Goal: Contribute content: Contribute content

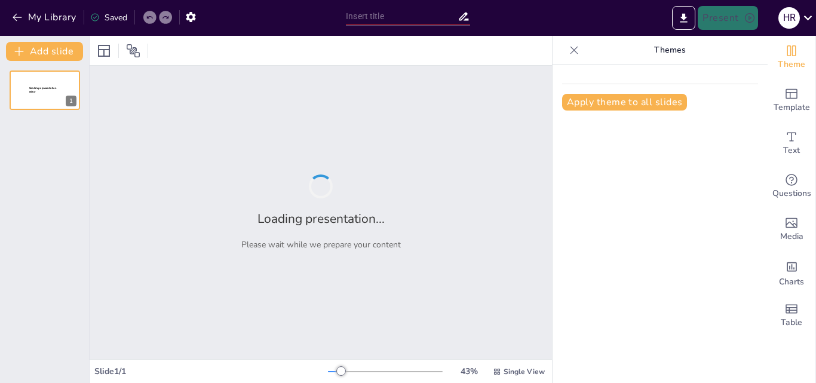
type input "Geología y Paleontología: Comprendiendo la Historia de la Tierra y sus Habitant…"
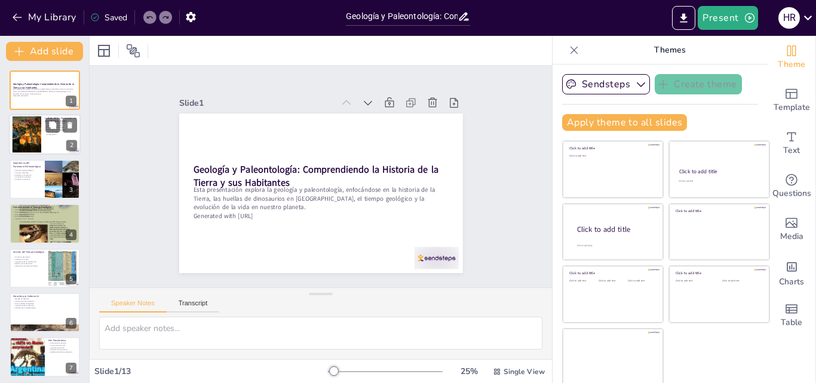
click at [27, 134] on div at bounding box center [26, 134] width 61 height 36
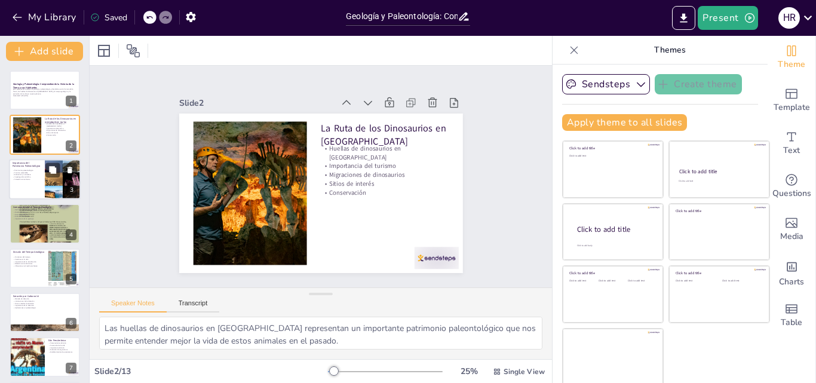
click at [19, 178] on p "Conexión comunitaria" at bounding box center [27, 179] width 29 height 2
type textarea "El patrimonio paleontológico de Bolivia es un recurso invaluable que debe ser p…"
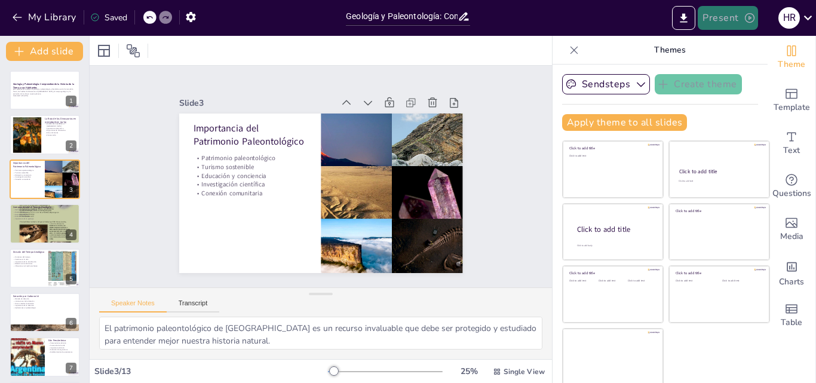
click at [733, 16] on button "Present" at bounding box center [727, 18] width 60 height 24
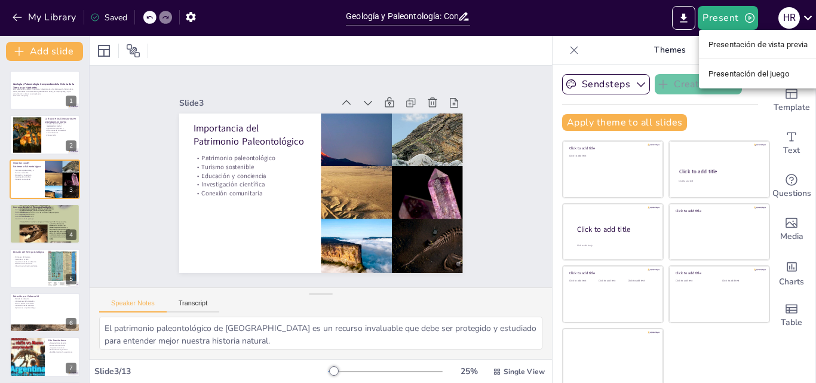
click at [620, 15] on div at bounding box center [408, 191] width 816 height 383
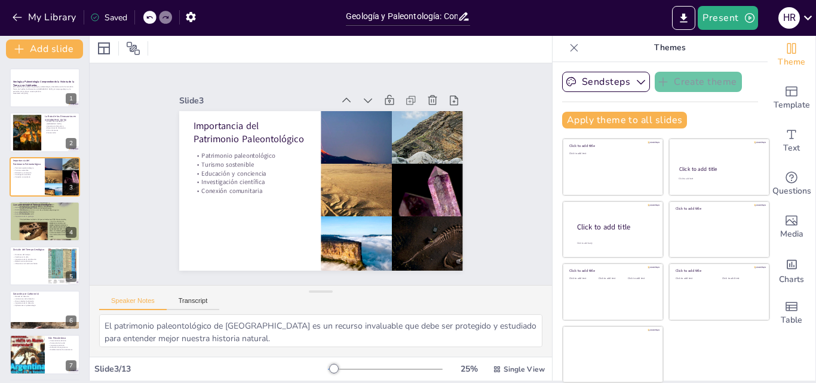
click at [388, 369] on div at bounding box center [385, 369] width 115 height 10
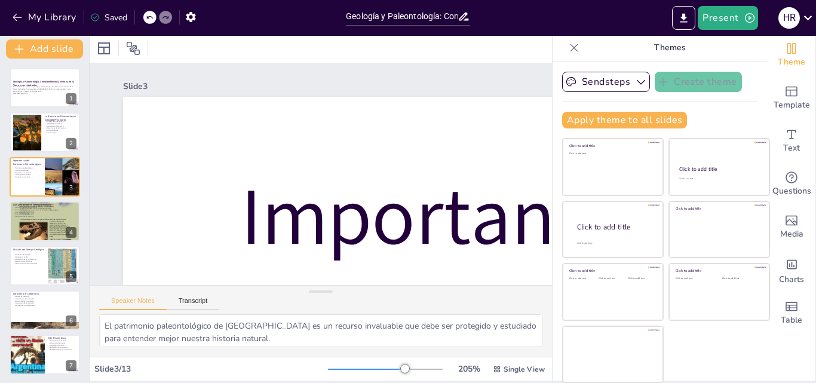
click at [368, 368] on div at bounding box center [366, 368] width 77 height 1
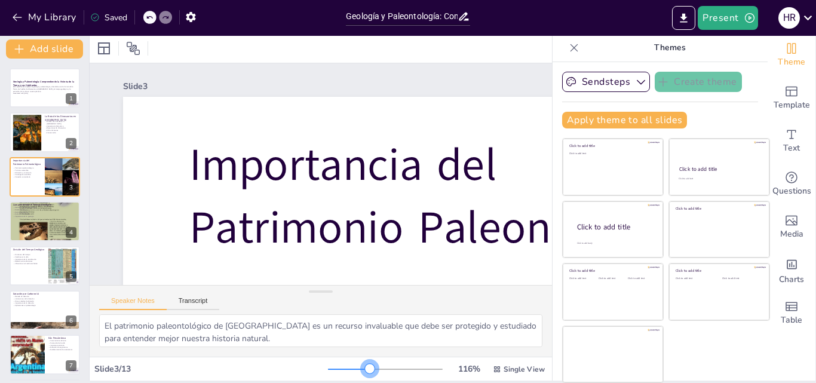
click at [353, 368] on div at bounding box center [349, 368] width 42 height 1
click at [339, 369] on div at bounding box center [349, 368] width 42 height 1
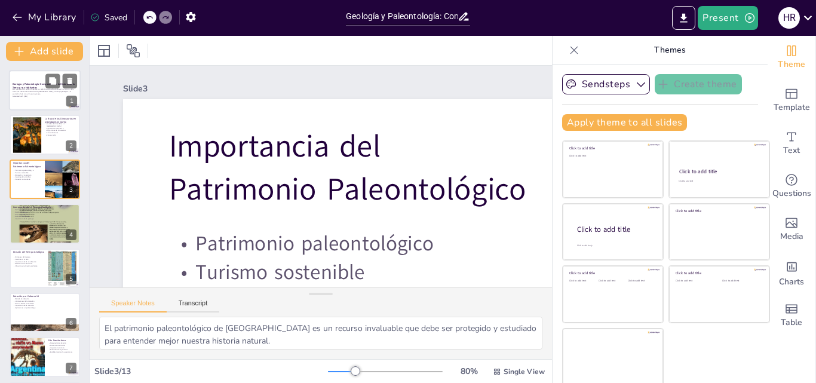
click at [36, 84] on strong "Geología y Paleontología: Comprendiendo la Historia de la Tierra y sus Habitant…" at bounding box center [44, 85] width 62 height 7
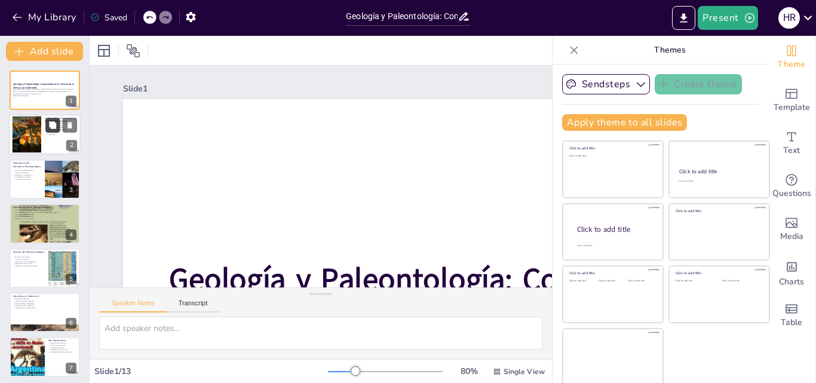
click at [53, 124] on icon at bounding box center [52, 125] width 7 height 7
type textarea "Las huellas de dinosaurios en Bolivia representan un importante patrimonio pale…"
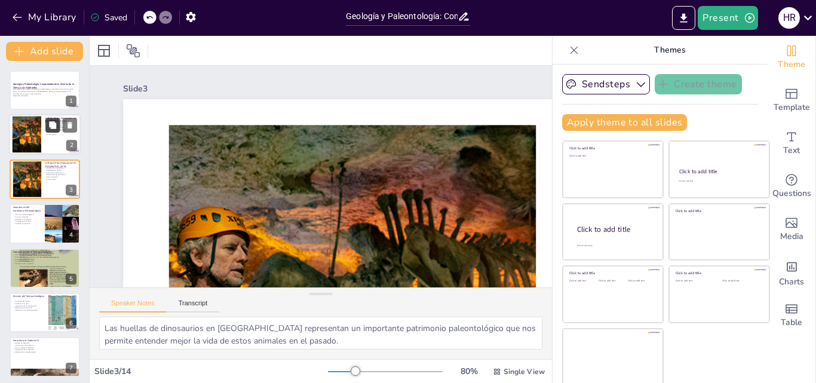
scroll to position [181, 0]
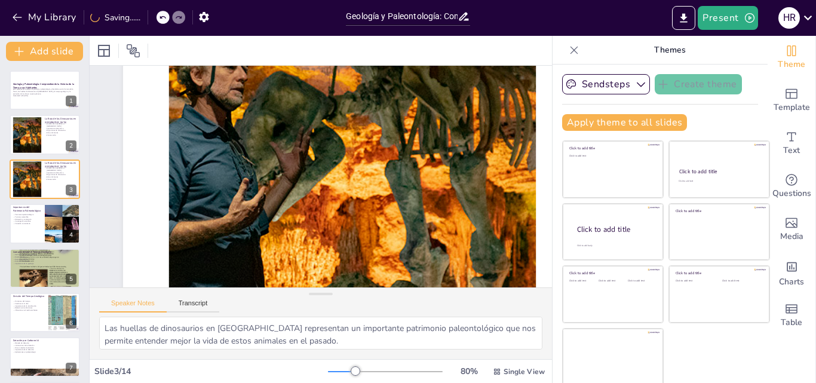
click at [328, 370] on div at bounding box center [385, 372] width 115 height 10
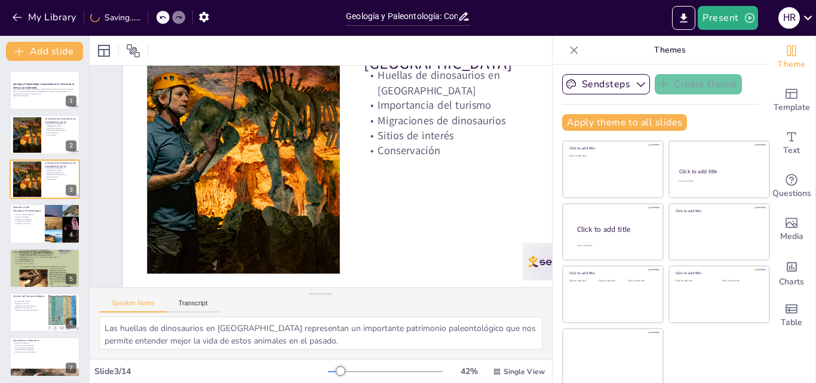
scroll to position [92, 0]
click at [33, 95] on p "Generated with [URL]" at bounding box center [45, 96] width 64 height 2
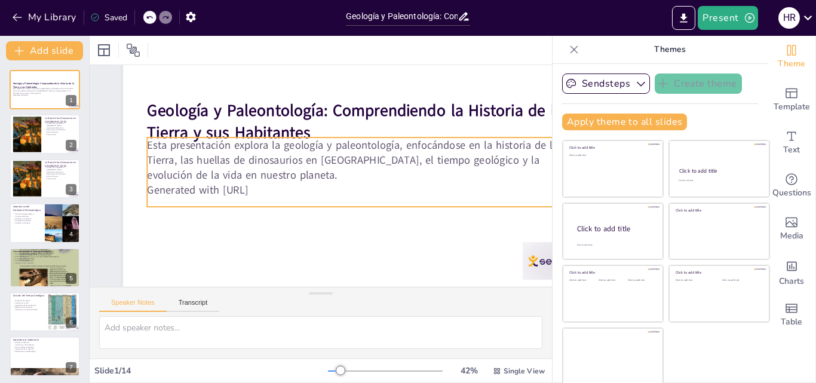
scroll to position [0, 0]
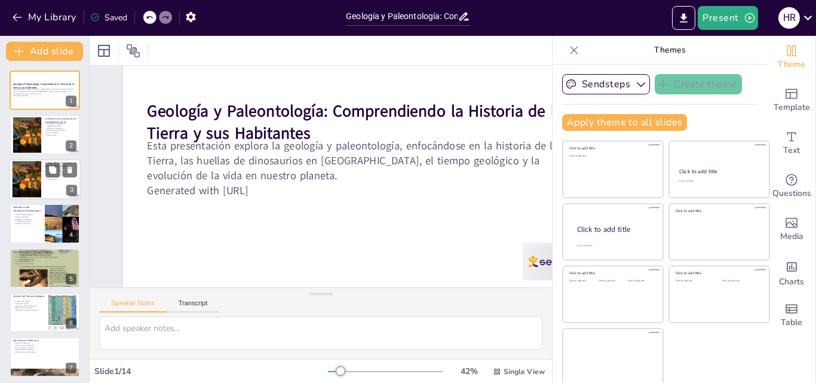
click at [44, 177] on div at bounding box center [45, 179] width 72 height 41
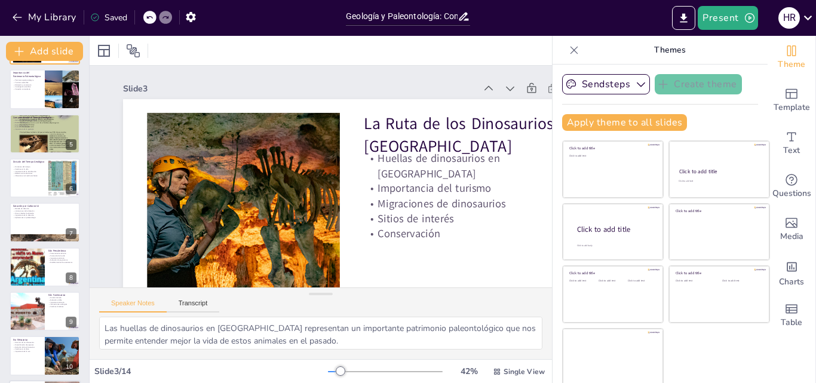
scroll to position [299, 0]
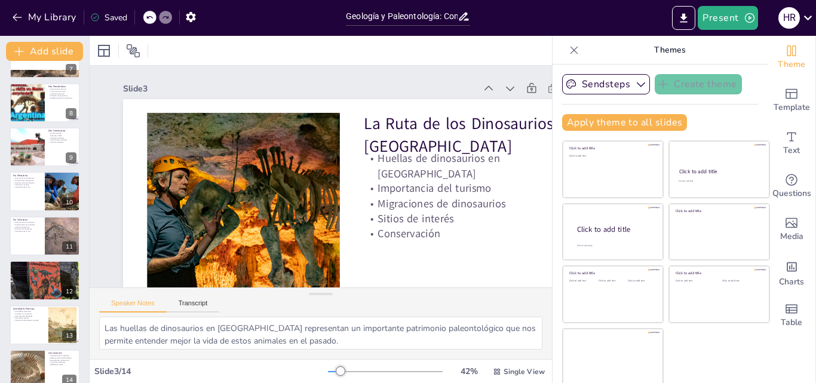
click at [36, 284] on div at bounding box center [45, 280] width 70 height 70
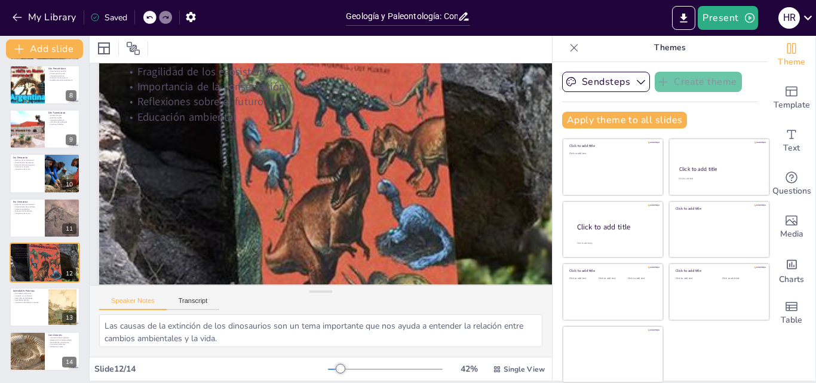
scroll to position [92, 24]
click at [39, 305] on div at bounding box center [45, 307] width 72 height 41
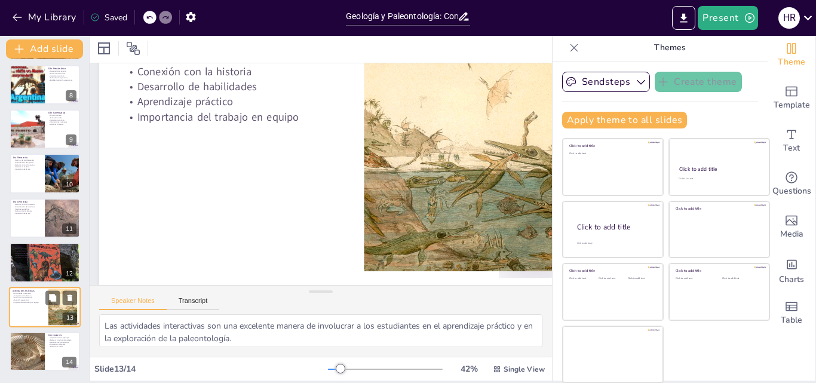
scroll to position [0, 24]
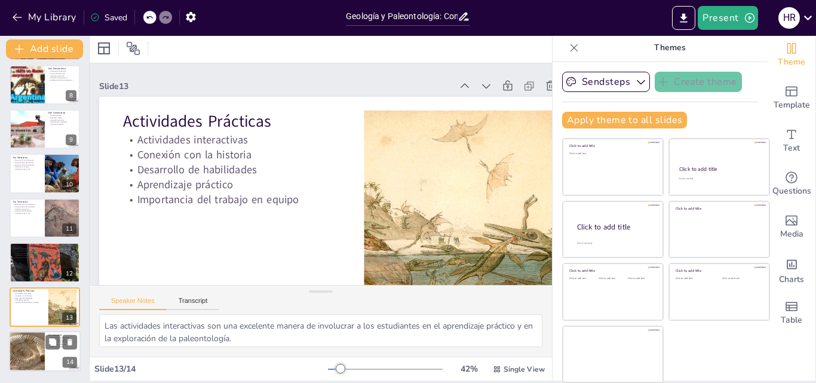
click at [30, 342] on div at bounding box center [26, 351] width 63 height 41
type textarea "La geología es vital para entender los procesos que han dado forma a nuestro pl…"
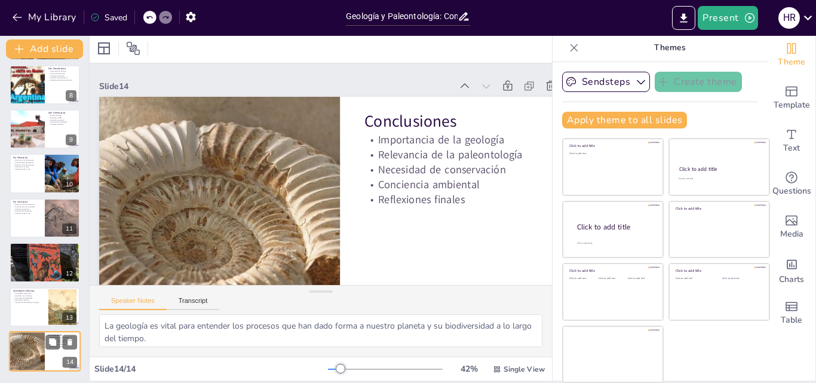
scroll to position [58, 24]
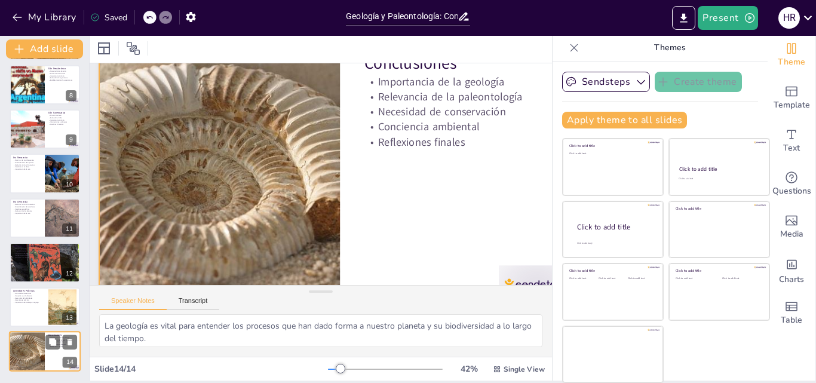
click at [59, 350] on div at bounding box center [45, 351] width 72 height 41
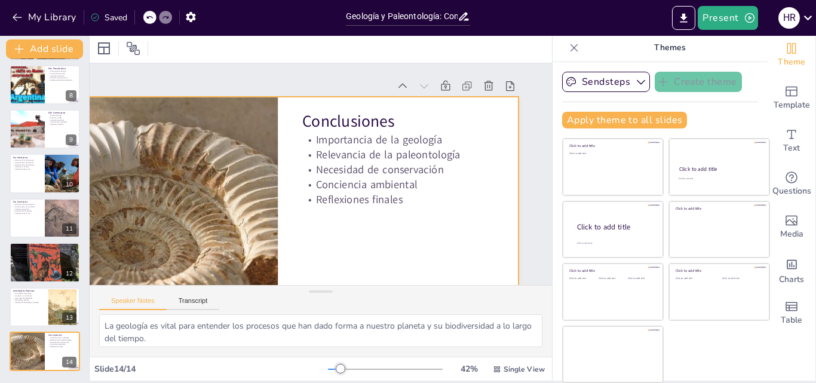
scroll to position [0, 0]
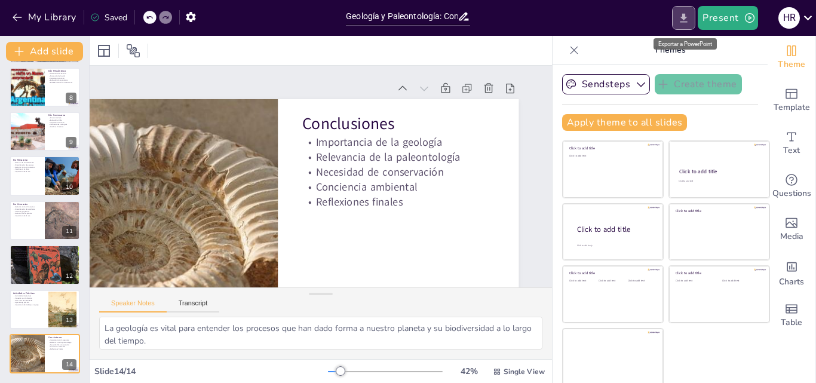
click at [688, 21] on icon "Export to PowerPoint" at bounding box center [683, 18] width 13 height 13
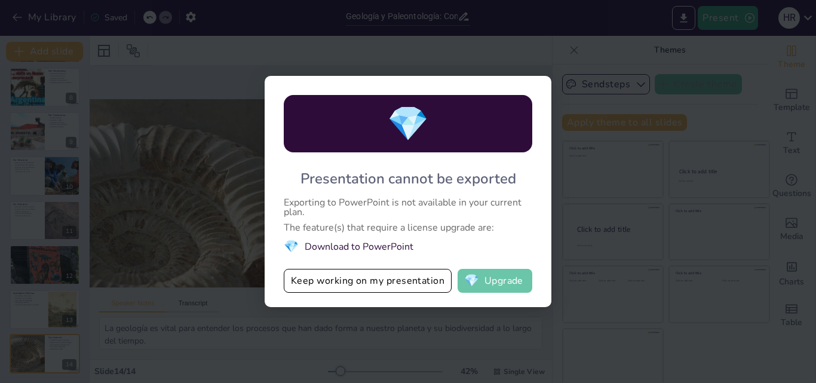
click at [503, 285] on button "💎 Upgrade" at bounding box center [494, 281] width 75 height 24
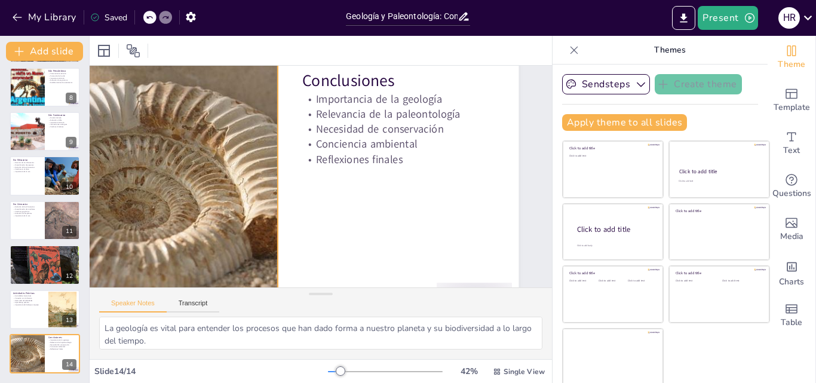
scroll to position [0, 113]
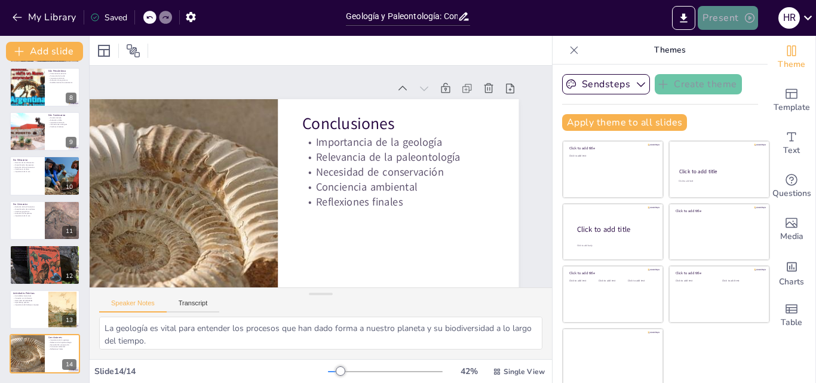
click at [728, 23] on button "Present" at bounding box center [727, 18] width 60 height 24
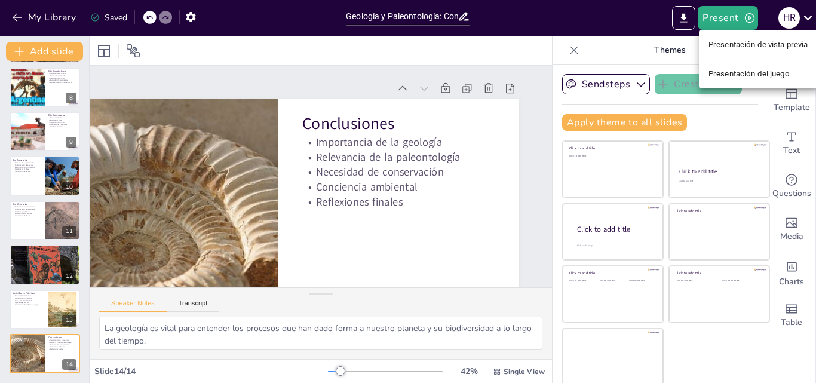
click at [727, 42] on font "Presentación de vista previa" at bounding box center [758, 44] width 100 height 9
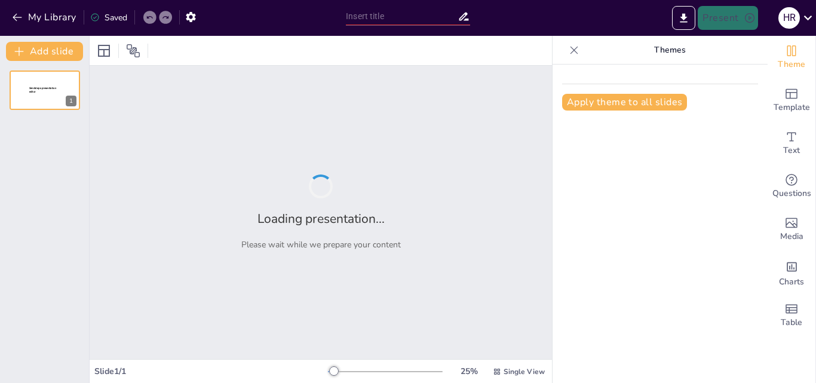
type input "Geología y Paleontología: Comprendiendo la Historia de la Tierra y sus Habitant…"
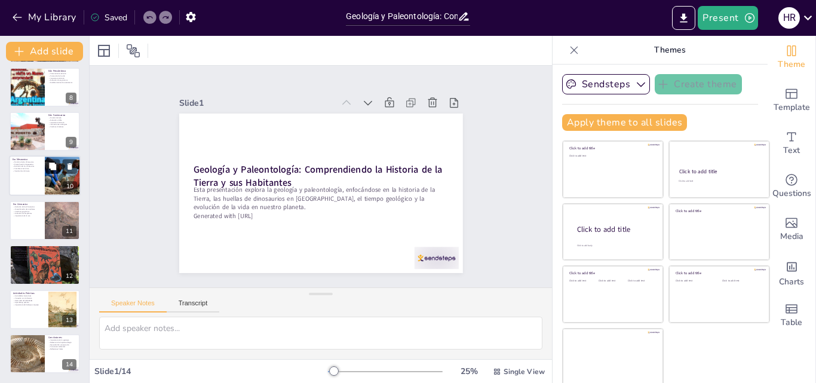
scroll to position [2, 0]
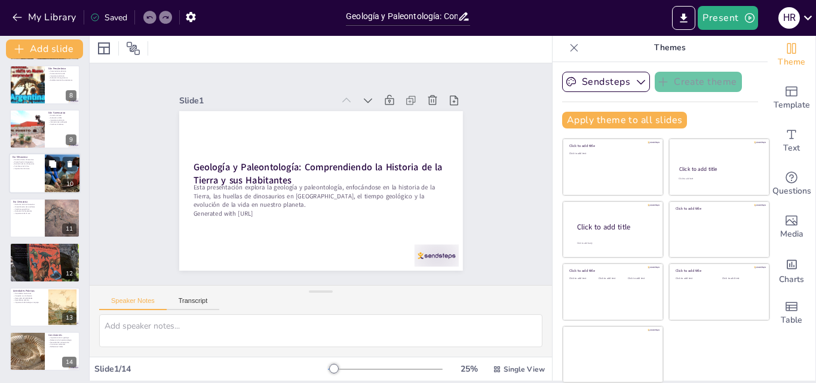
click at [52, 180] on div at bounding box center [62, 173] width 70 height 41
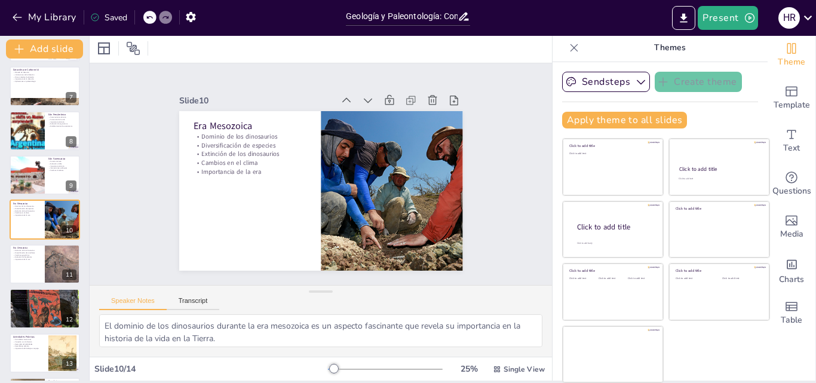
scroll to position [314, 0]
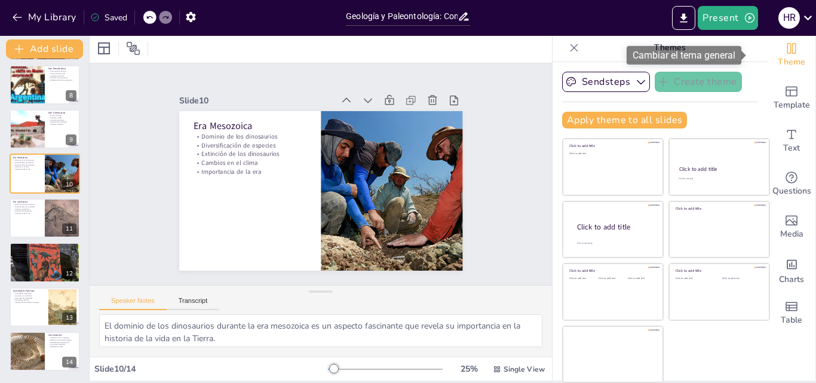
click at [777, 58] on span "Theme" at bounding box center [790, 62] width 27 height 13
click at [687, 17] on icon "Export to PowerPoint" at bounding box center [683, 17] width 7 height 9
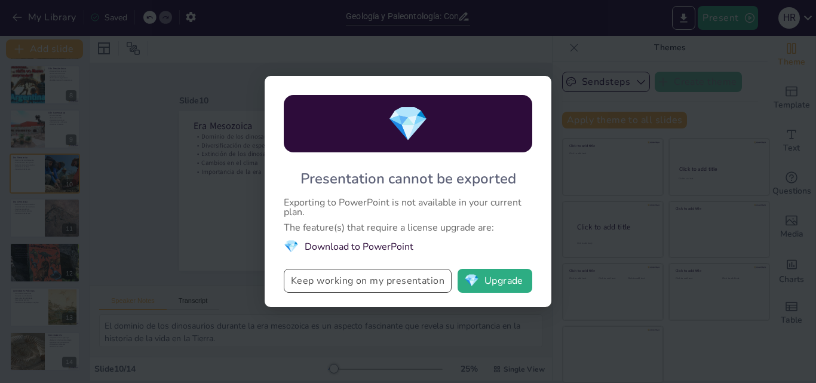
click at [400, 278] on button "Keep working on my presentation" at bounding box center [368, 281] width 168 height 24
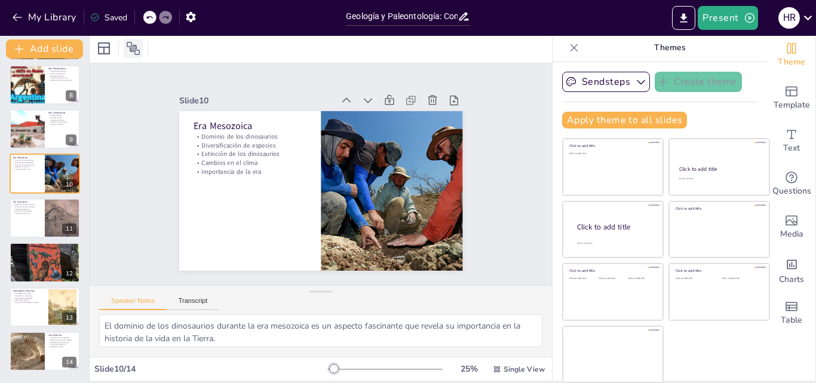
click at [132, 44] on icon at bounding box center [133, 48] width 13 height 13
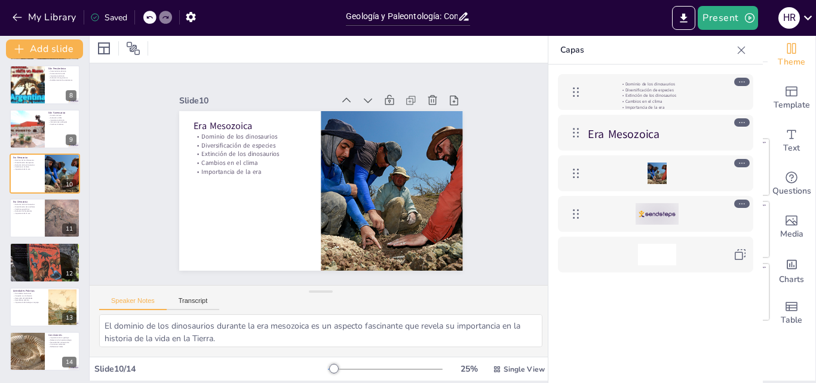
click at [739, 51] on icon at bounding box center [741, 50] width 12 height 12
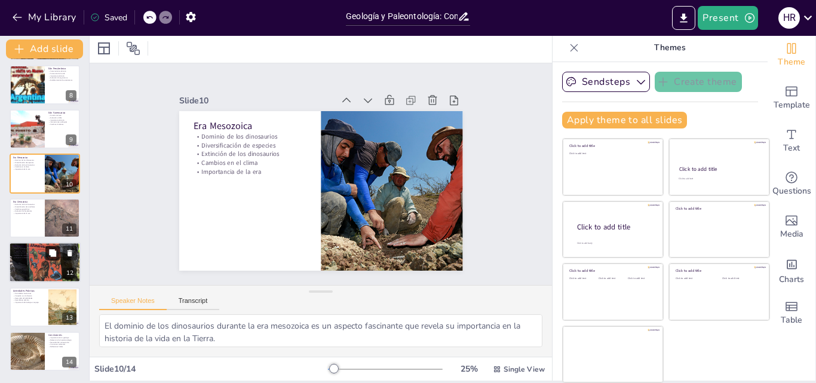
click at [48, 254] on button at bounding box center [52, 253] width 14 height 14
type textarea "Las causas de la extinción de los dinosaurios son un tema importante que nos ay…"
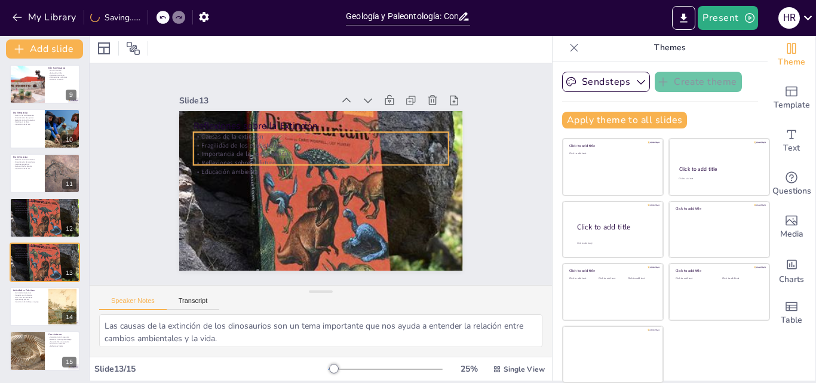
scroll to position [0, 0]
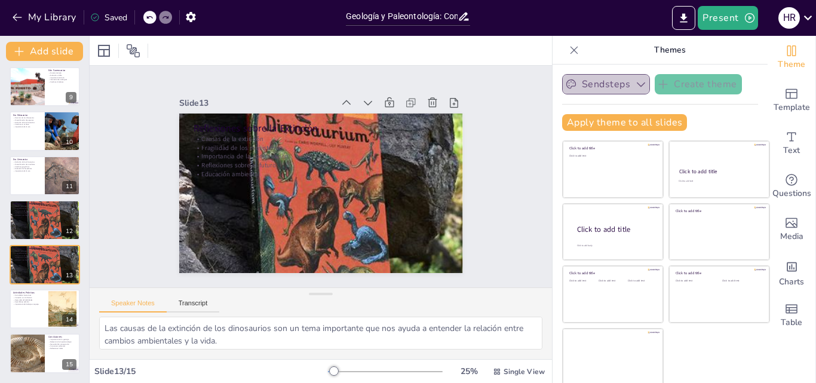
click at [635, 87] on icon "button" at bounding box center [641, 84] width 12 height 12
click at [679, 24] on button "Export to PowerPoint" at bounding box center [683, 18] width 23 height 24
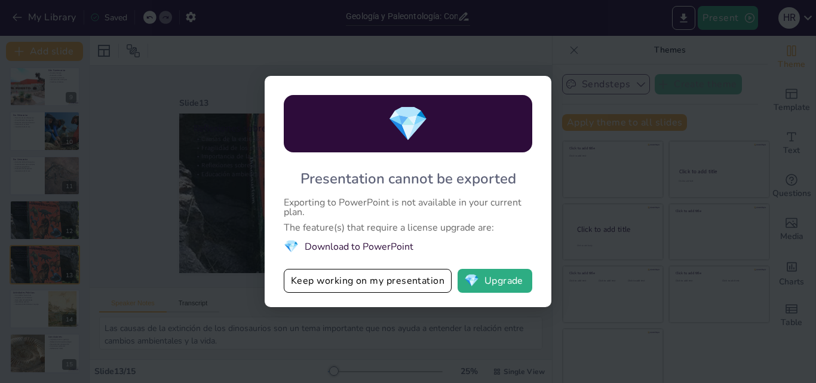
click at [436, 124] on div "💎" at bounding box center [408, 123] width 248 height 57
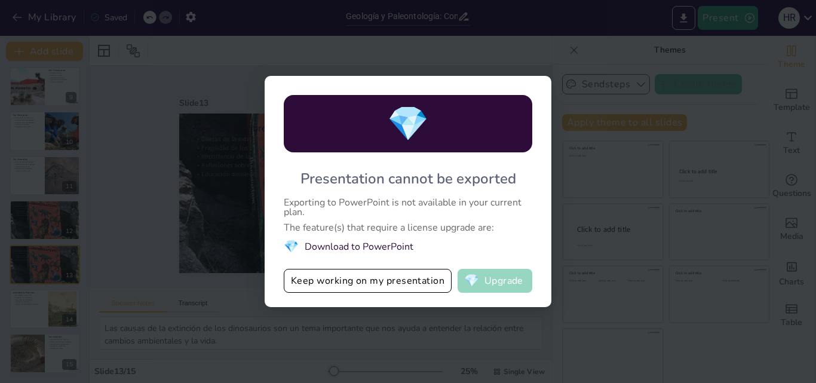
click at [498, 280] on button "💎 Upgrade" at bounding box center [494, 281] width 75 height 24
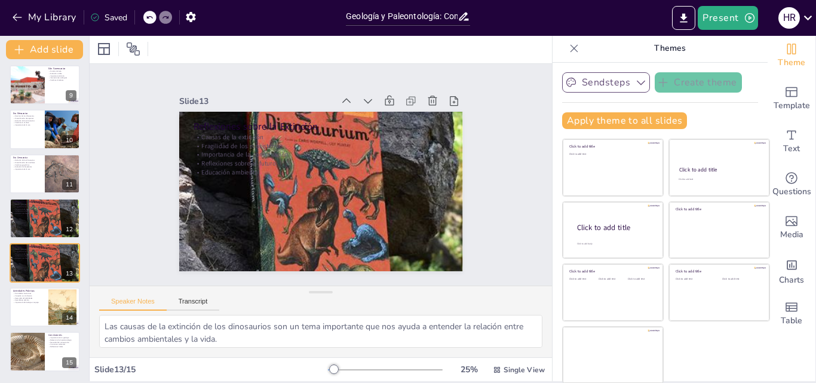
scroll to position [2, 0]
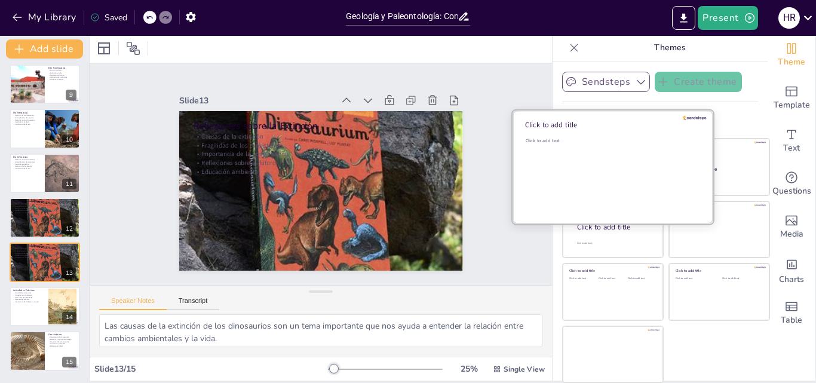
click at [590, 153] on div "Click to add text" at bounding box center [610, 174] width 171 height 74
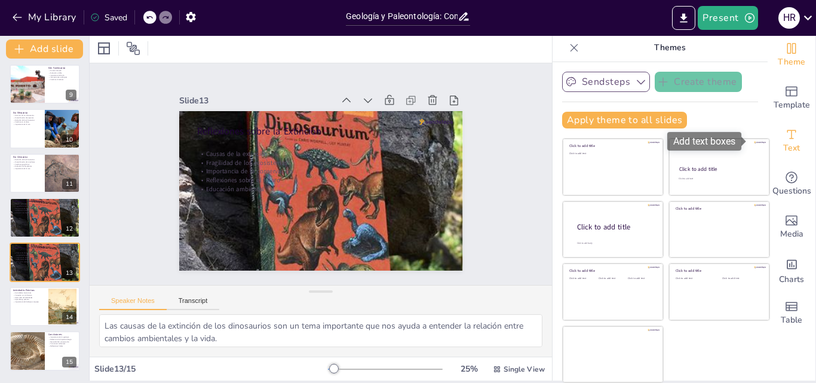
click at [783, 144] on span "Text" at bounding box center [791, 148] width 17 height 13
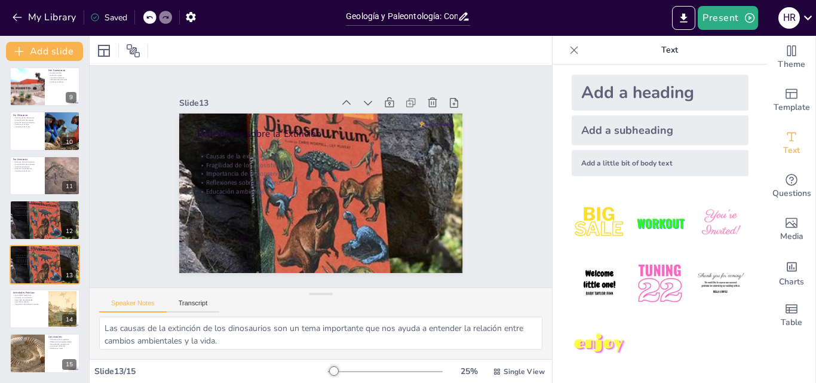
scroll to position [11, 0]
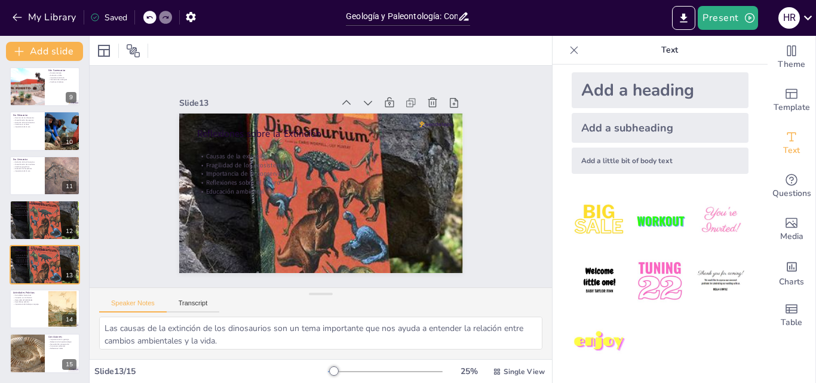
click at [591, 212] on img at bounding box center [599, 221] width 56 height 56
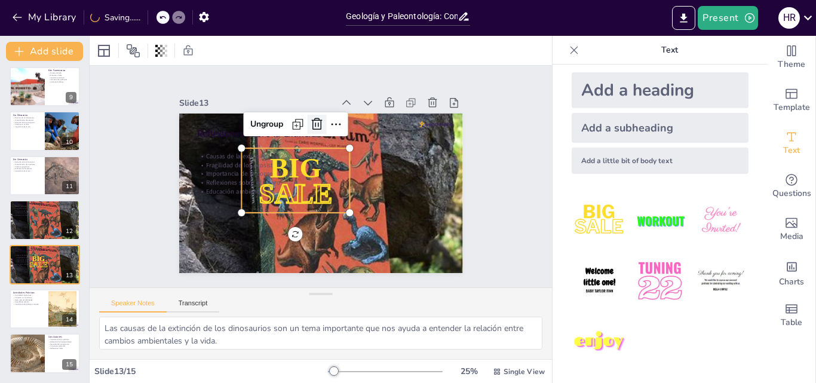
click at [321, 117] on icon at bounding box center [327, 124] width 13 height 14
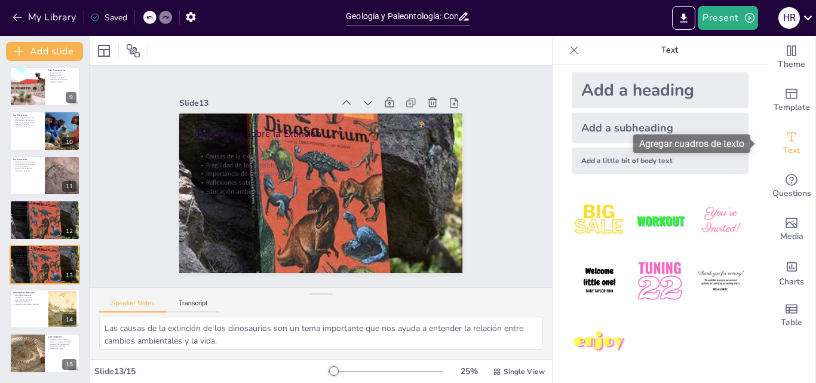
click at [787, 140] on icon "Add text boxes" at bounding box center [791, 136] width 9 height 9
click at [644, 275] on img at bounding box center [660, 281] width 56 height 56
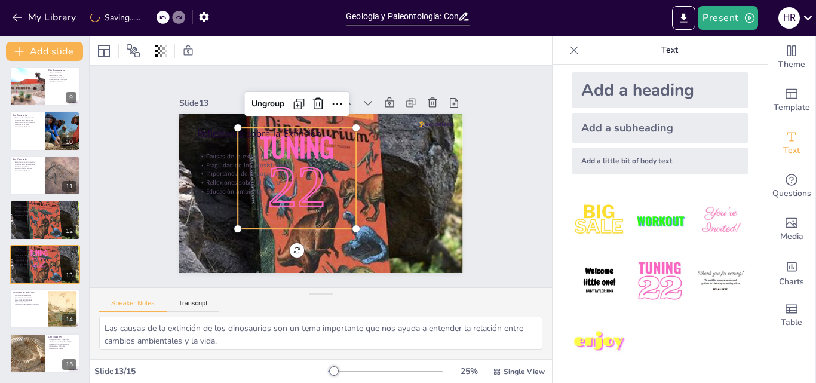
click at [315, 192] on span "22" at bounding box center [295, 184] width 64 height 70
click at [314, 191] on span "22" at bounding box center [295, 181] width 70 height 75
click at [262, 147] on p "22" at bounding box center [295, 185] width 125 height 93
click at [588, 275] on img at bounding box center [599, 281] width 56 height 56
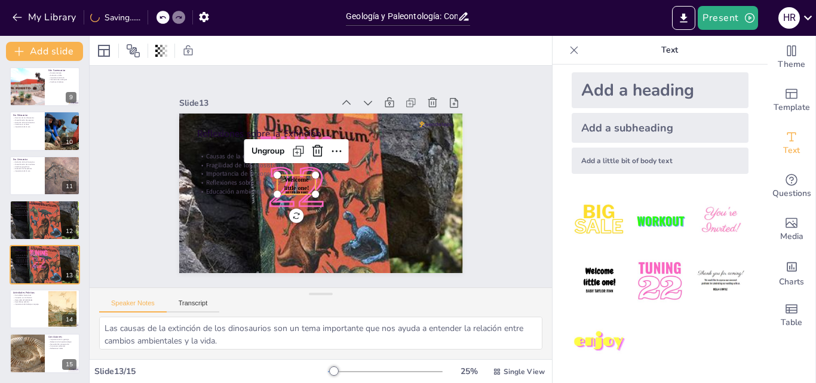
click at [585, 222] on img at bounding box center [599, 221] width 56 height 56
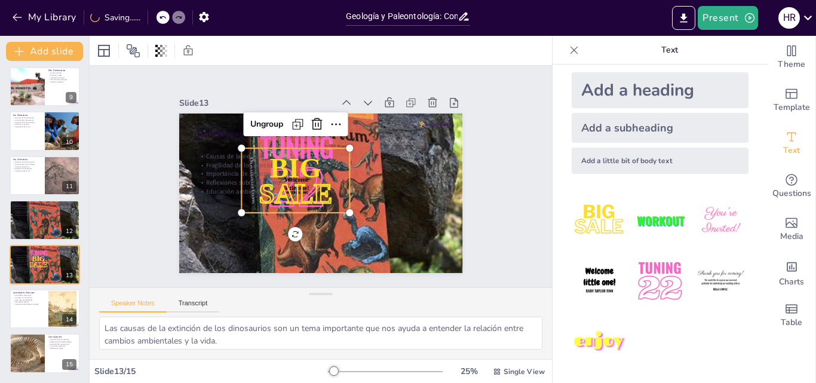
click at [316, 183] on span "SALE" at bounding box center [294, 190] width 76 height 38
click at [317, 183] on span "SALE" at bounding box center [294, 190] width 76 height 38
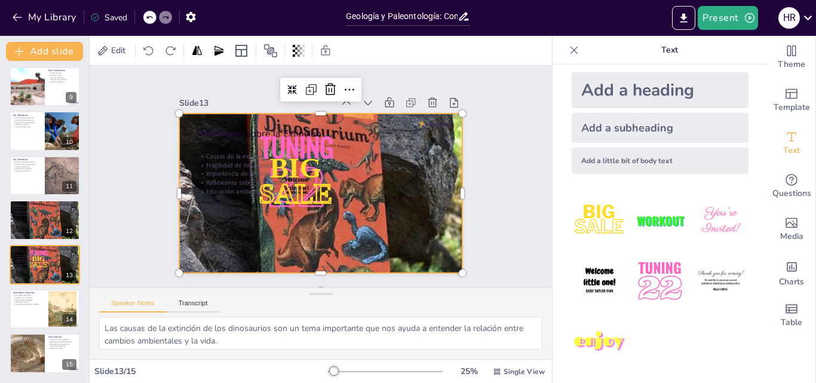
click at [382, 202] on div at bounding box center [317, 193] width 336 height 336
click at [329, 193] on p "SALE" at bounding box center [291, 184] width 115 height 70
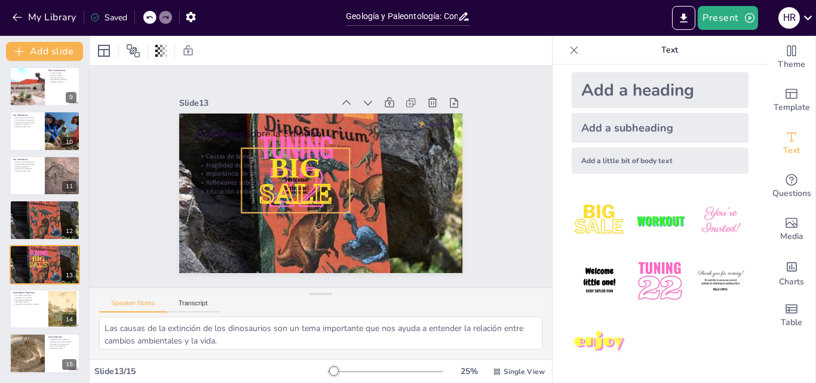
click at [291, 231] on div "Reflexiones sobre la Extinción Causas de la extinción Fragilidad de los ecosist…" at bounding box center [307, 185] width 296 height 323
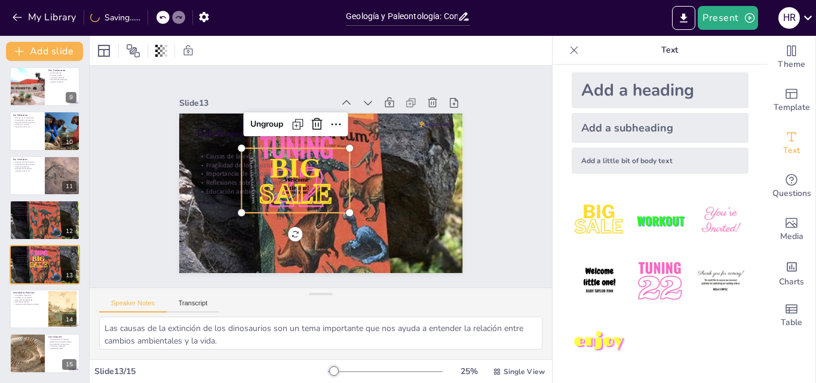
click at [291, 231] on div "Reflexiones sobre la Extinción Causas de la extinción Fragilidad de los ecosist…" at bounding box center [319, 193] width 299 height 188
click at [345, 121] on icon at bounding box center [355, 131] width 20 height 20
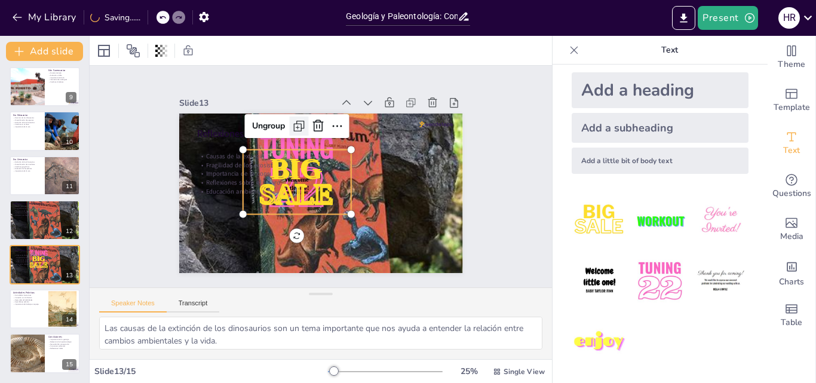
click at [296, 118] on icon at bounding box center [304, 124] width 16 height 16
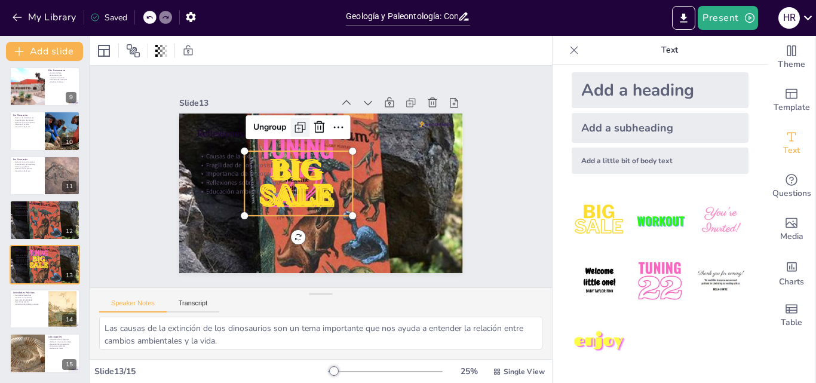
click at [303, 118] on icon at bounding box center [311, 124] width 17 height 17
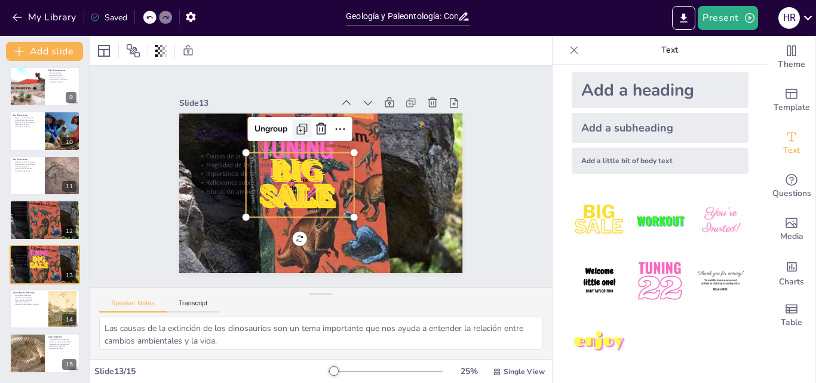
click at [304, 118] on icon at bounding box center [312, 125] width 17 height 17
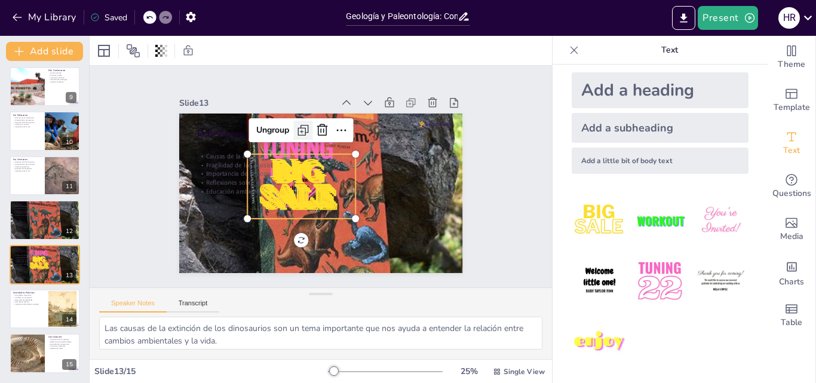
click at [298, 118] on div at bounding box center [308, 128] width 21 height 21
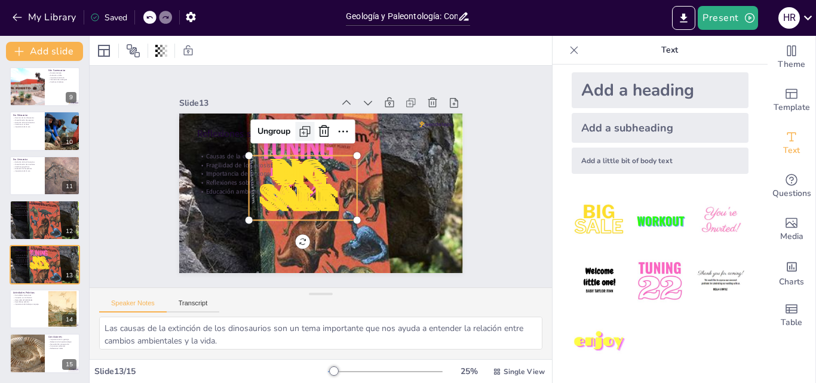
click at [307, 118] on div at bounding box center [319, 129] width 24 height 24
click at [299, 120] on div at bounding box center [309, 130] width 21 height 21
click at [299, 119] on div at bounding box center [309, 129] width 21 height 21
click at [303, 118] on div at bounding box center [314, 129] width 23 height 23
click at [321, 118] on div at bounding box center [334, 131] width 27 height 27
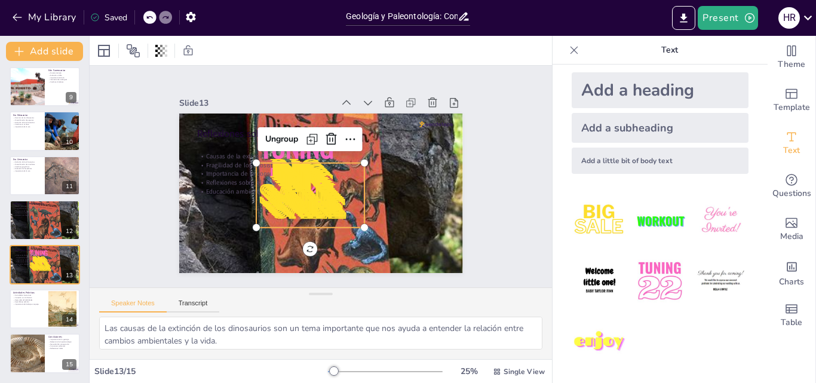
click at [297, 244] on div "Reflexiones sobre la Extinción Causas de la extinción Fragilidad de los ecosist…" at bounding box center [317, 192] width 310 height 215
click at [299, 244] on div "Reflexiones sobre la Extinción Causas de la extinción Fragilidad de los ecosist…" at bounding box center [319, 193] width 299 height 188
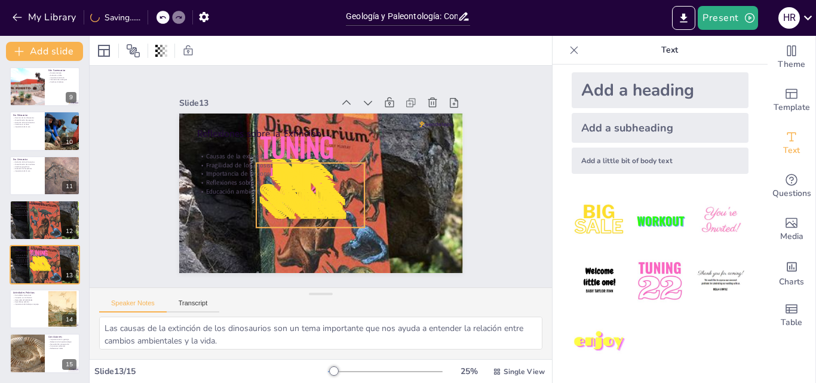
click at [305, 244] on div "Reflexiones sobre la Extinción Causas de la extinción Fragilidad de los ecosist…" at bounding box center [317, 192] width 310 height 215
click at [305, 244] on div "Reflexiones sobre la Extinción Causas de la extinción Fragilidad de los ecosist…" at bounding box center [309, 189] width 317 height 308
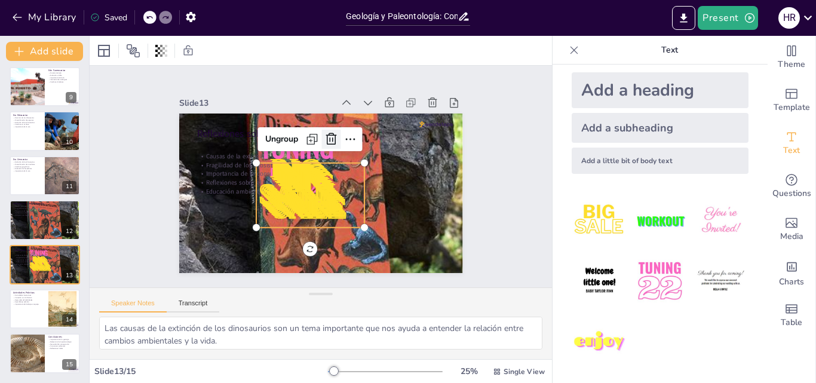
click at [336, 137] on icon at bounding box center [345, 146] width 19 height 19
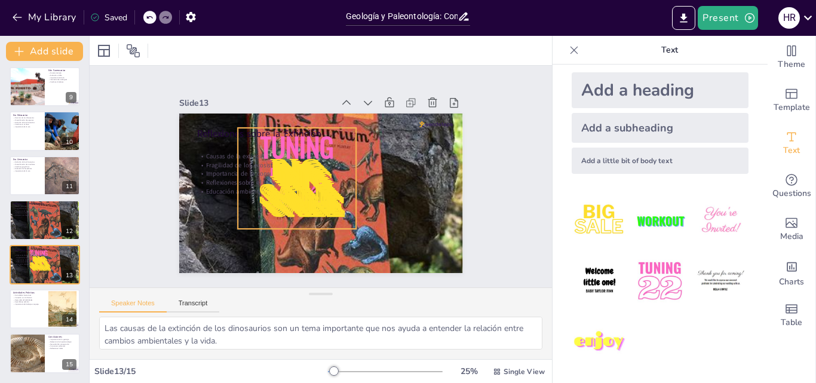
click at [321, 132] on span "Tuning" at bounding box center [303, 142] width 80 height 54
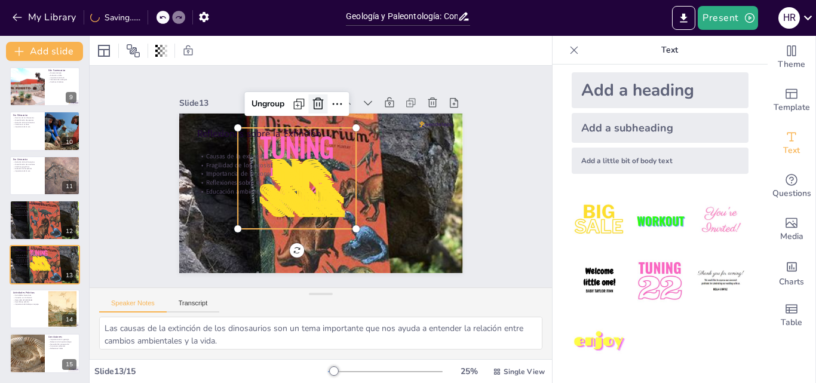
click at [318, 103] on icon at bounding box center [326, 104] width 16 height 16
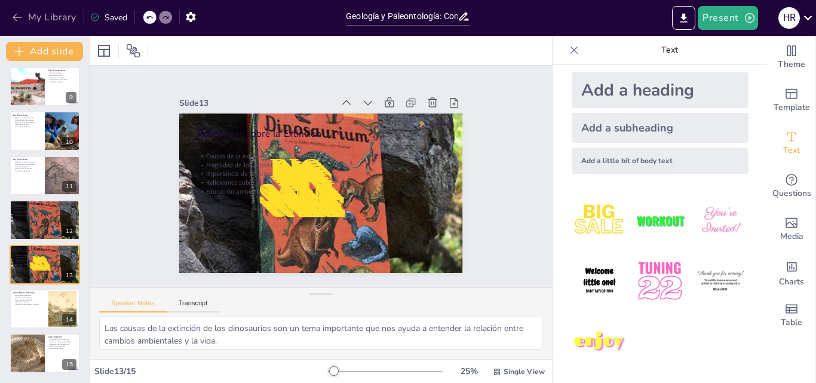
click at [20, 14] on icon "button" at bounding box center [17, 17] width 12 height 12
